Goal: Task Accomplishment & Management: Use online tool/utility

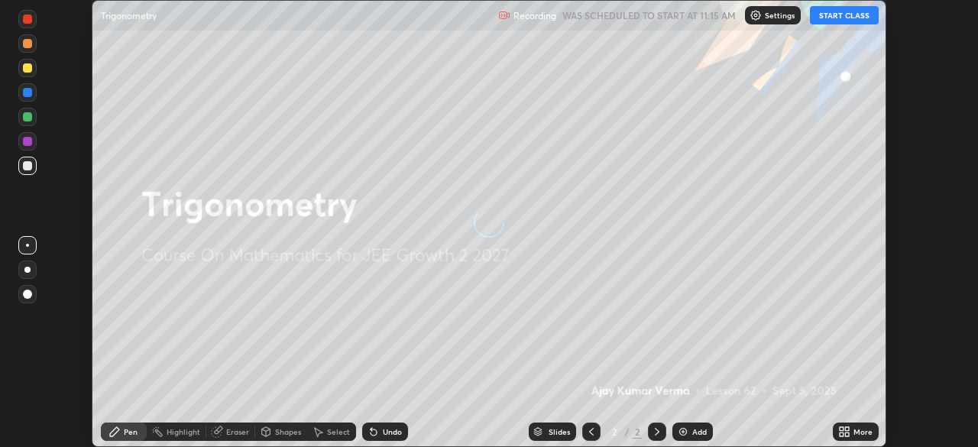
scroll to position [447, 977]
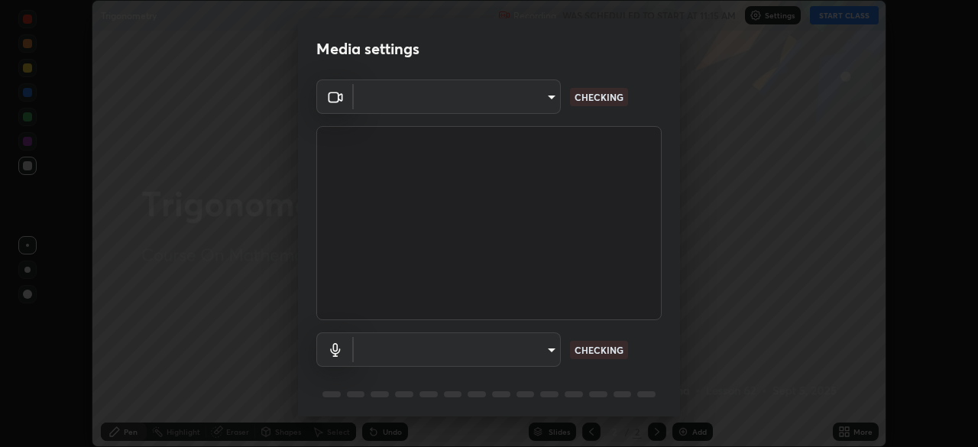
type input "7da4a789ca5c3b289f91b878aebf3769d603dce1d3acf67b661988e88742cb6b"
click at [552, 344] on body "Erase all Trigonometry Recording WAS SCHEDULED TO START AT 11:15 AM Settings ST…" at bounding box center [489, 223] width 978 height 447
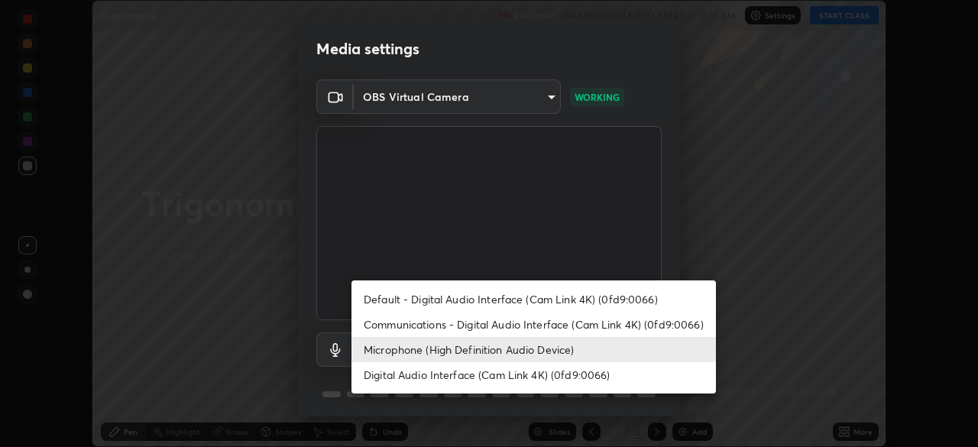
click at [510, 327] on li "Communications - Digital Audio Interface (Cam Link 4K) (0fd9:0066)" at bounding box center [534, 324] width 365 height 25
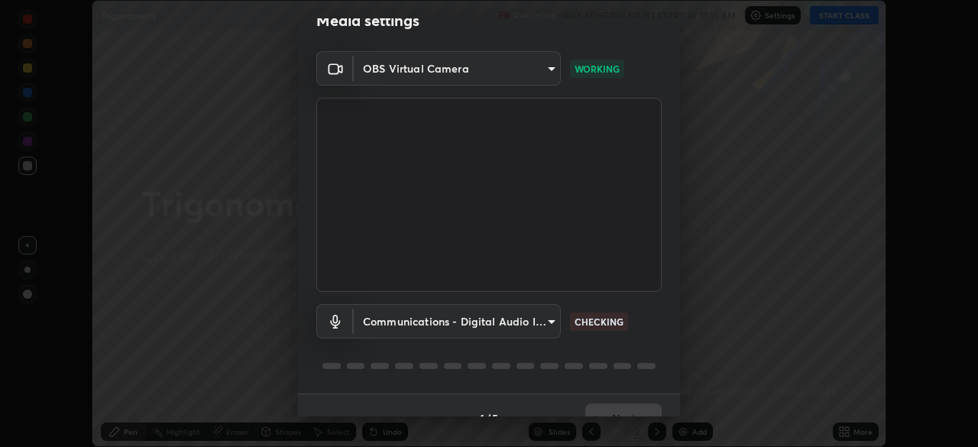
scroll to position [54, 0]
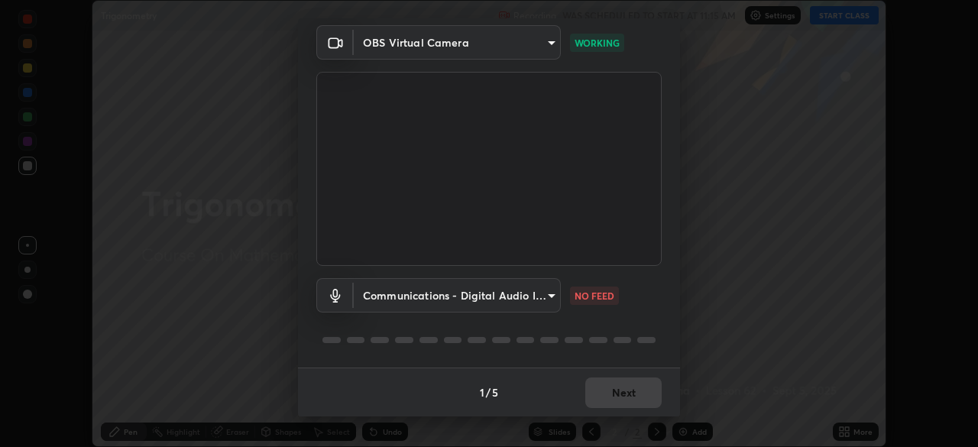
click at [556, 293] on body "Erase all Trigonometry Recording WAS SCHEDULED TO START AT 11:15 AM Settings ST…" at bounding box center [489, 223] width 978 height 447
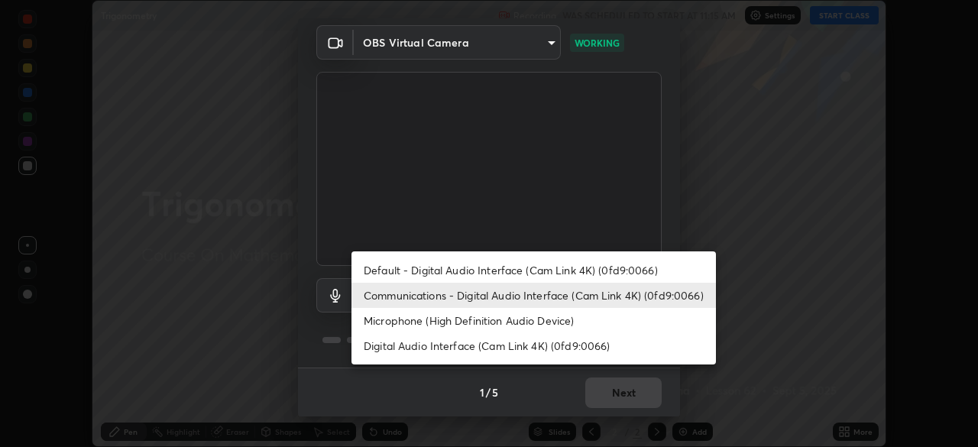
click at [535, 268] on li "Default - Digital Audio Interface (Cam Link 4K) (0fd9:0066)" at bounding box center [534, 270] width 365 height 25
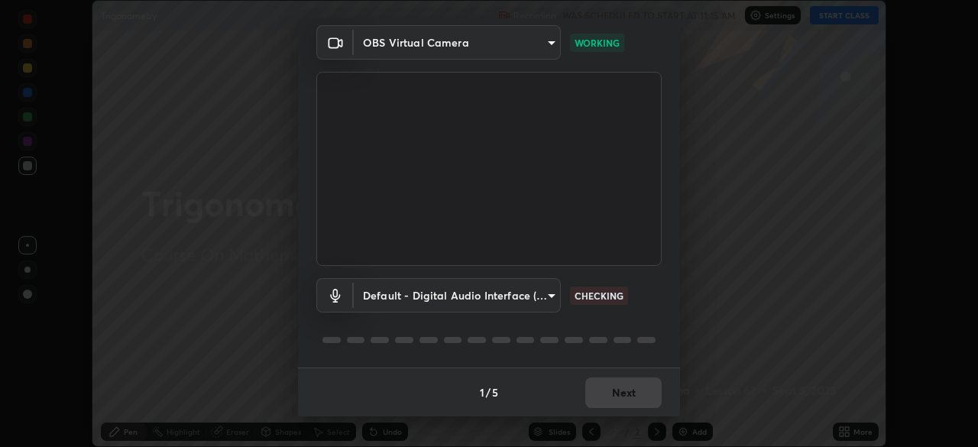
click at [549, 293] on body "Erase all Trigonometry Recording WAS SCHEDULED TO START AT 11:15 AM Settings ST…" at bounding box center [489, 223] width 978 height 447
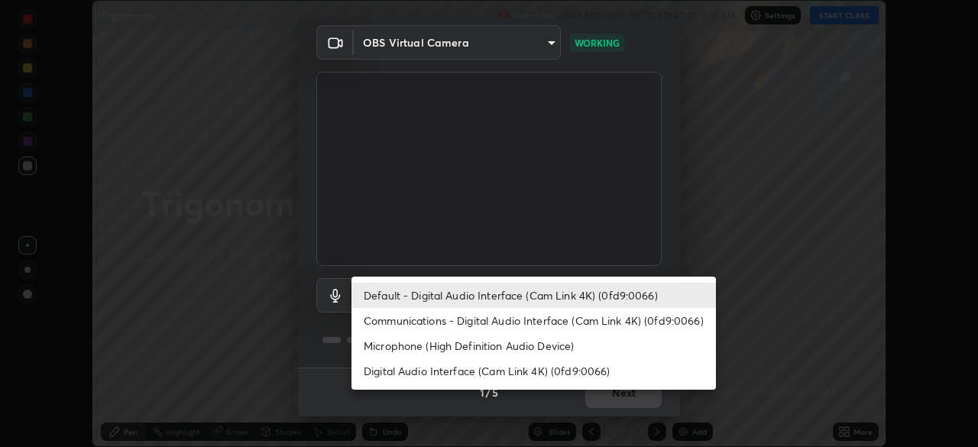
click at [530, 343] on li "Microphone (High Definition Audio Device)" at bounding box center [534, 345] width 365 height 25
type input "fc50d598a4e82581c73c0281820f68cfb1fb4fdb9e2a923d7e9252219d3fd878"
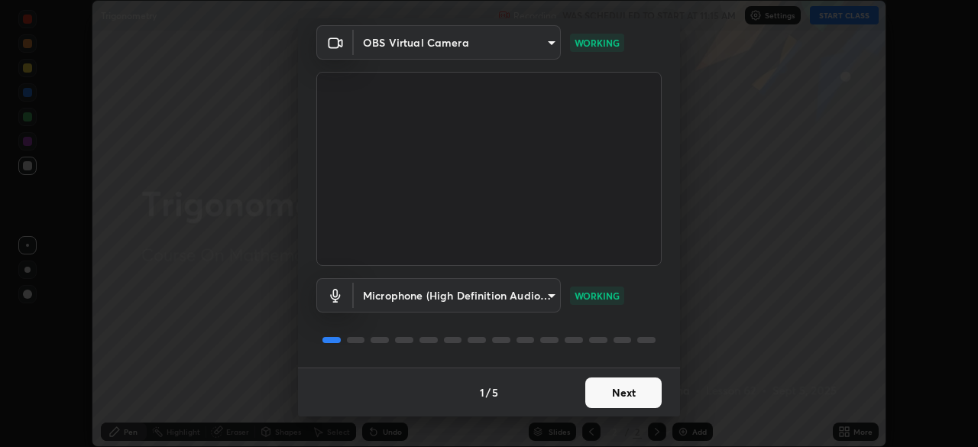
click at [627, 390] on button "Next" at bounding box center [623, 393] width 76 height 31
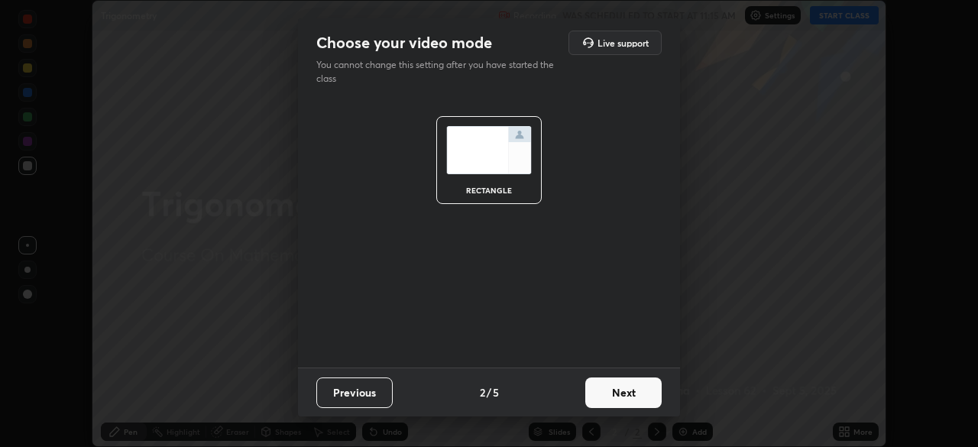
scroll to position [0, 0]
click at [627, 390] on button "Next" at bounding box center [623, 393] width 76 height 31
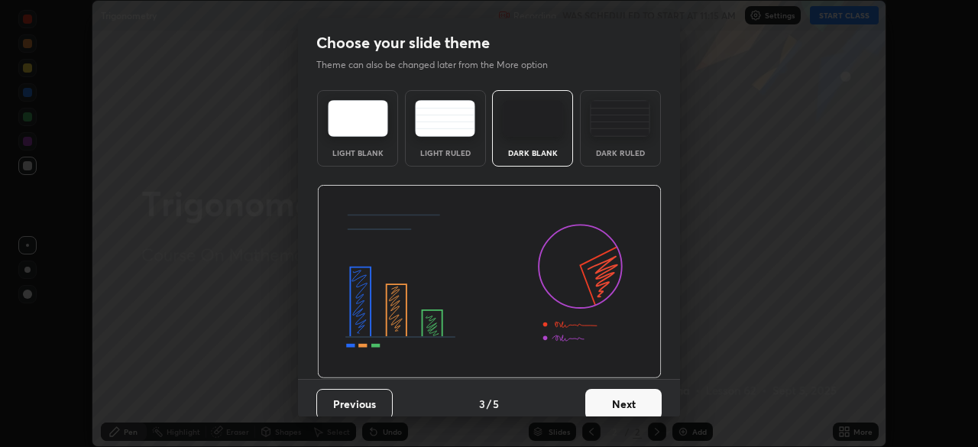
click at [643, 400] on button "Next" at bounding box center [623, 404] width 76 height 31
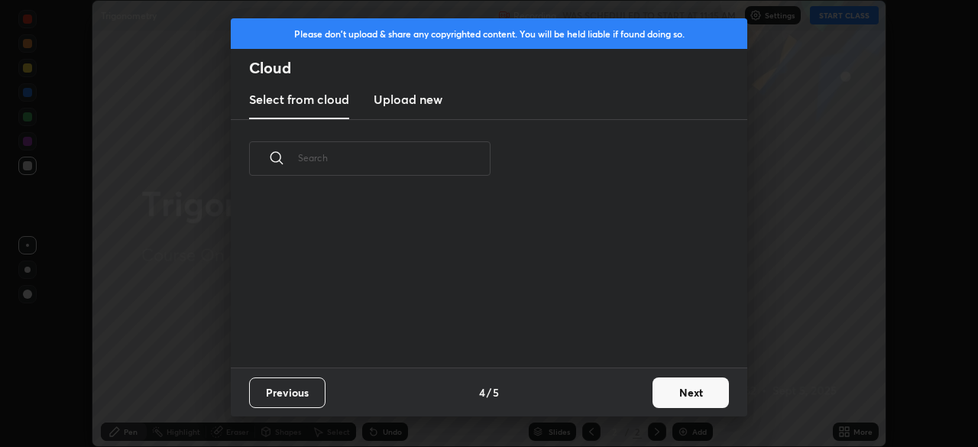
click at [683, 392] on button "Next" at bounding box center [691, 393] width 76 height 31
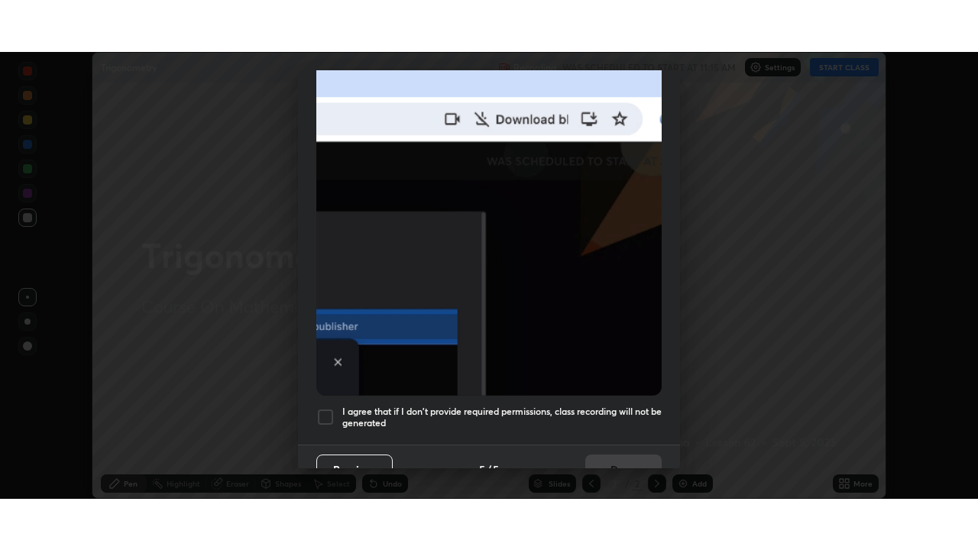
scroll to position [366, 0]
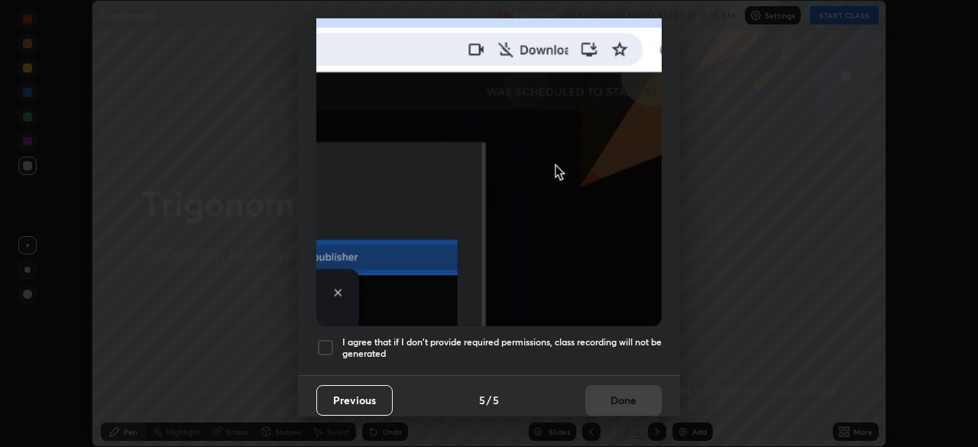
click at [445, 336] on h5 "I agree that if I don't provide required permissions, class recording will not …" at bounding box center [501, 348] width 319 height 24
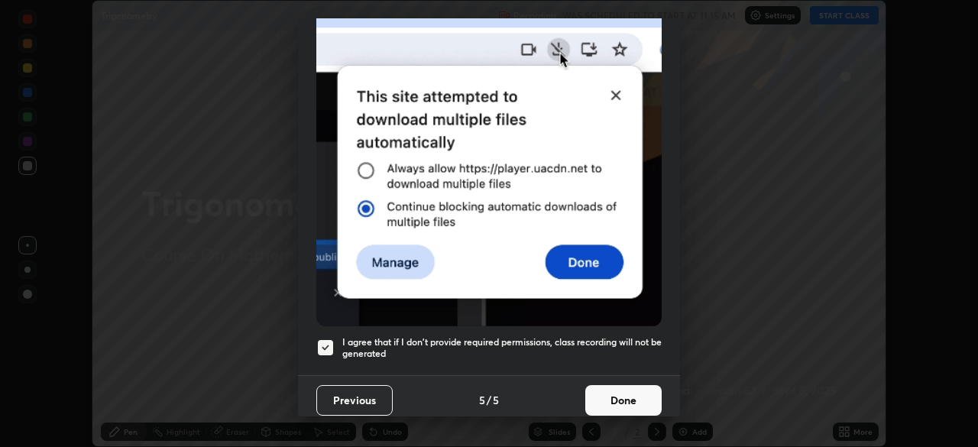
click at [624, 397] on button "Done" at bounding box center [623, 400] width 76 height 31
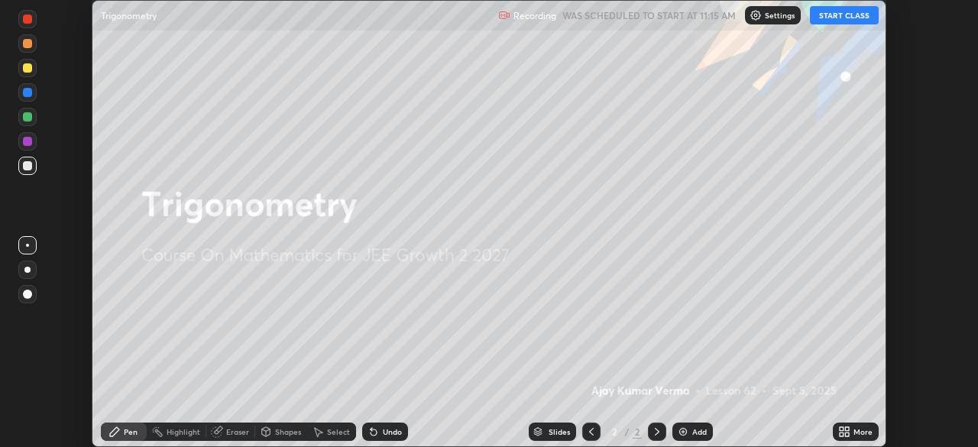
click at [838, 14] on button "START CLASS" at bounding box center [844, 15] width 69 height 18
click at [841, 429] on icon at bounding box center [842, 429] width 4 height 4
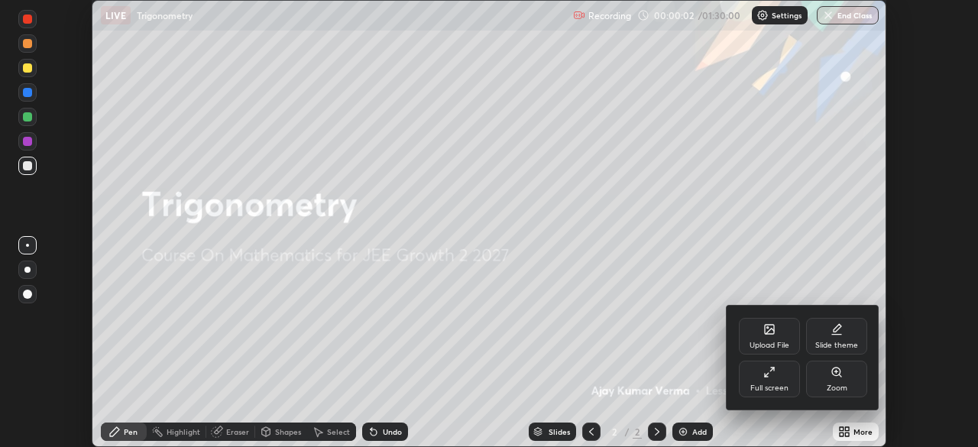
click at [774, 371] on icon at bounding box center [769, 372] width 12 height 12
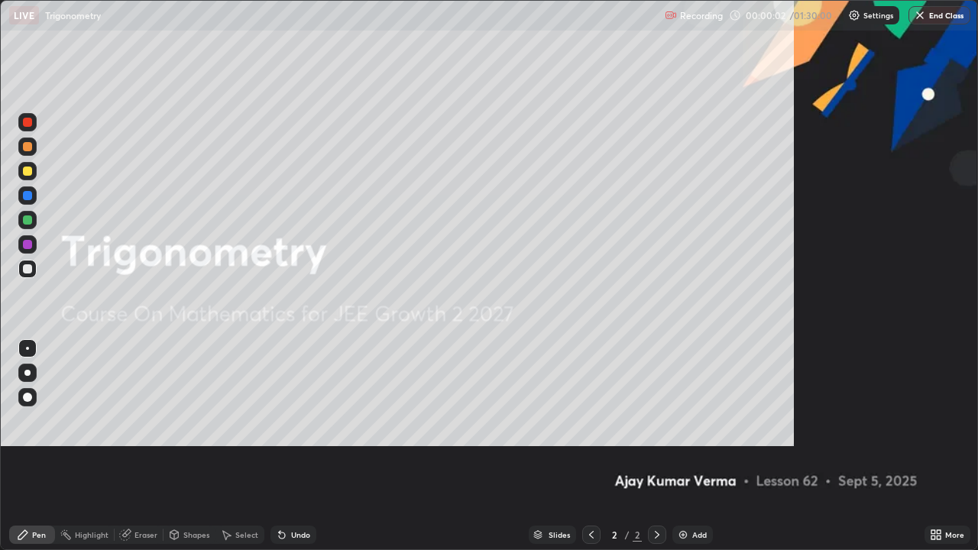
scroll to position [550, 978]
